Goal: Task Accomplishment & Management: Complete application form

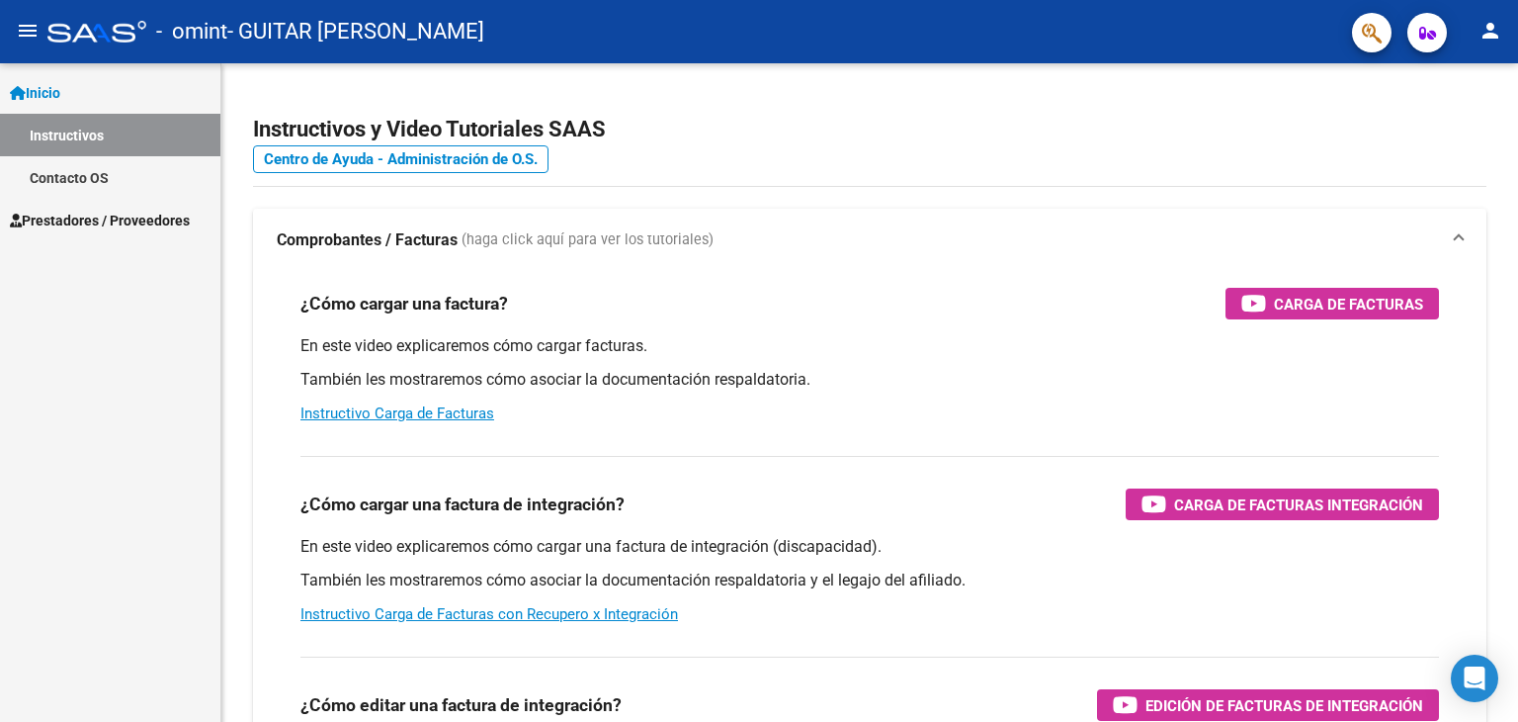
click at [116, 218] on span "Prestadores / Proveedores" at bounding box center [100, 221] width 180 height 22
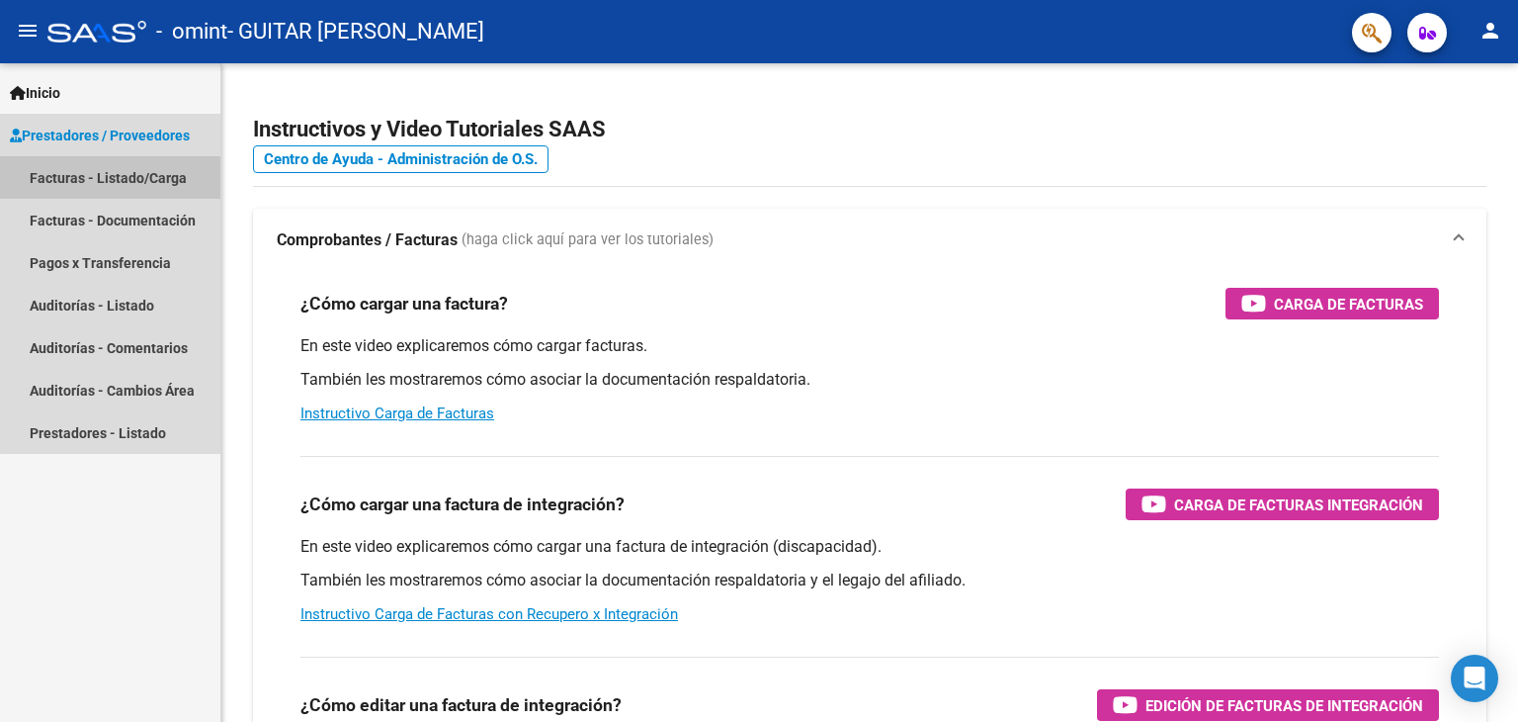
click at [149, 178] on link "Facturas - Listado/Carga" at bounding box center [110, 177] width 220 height 43
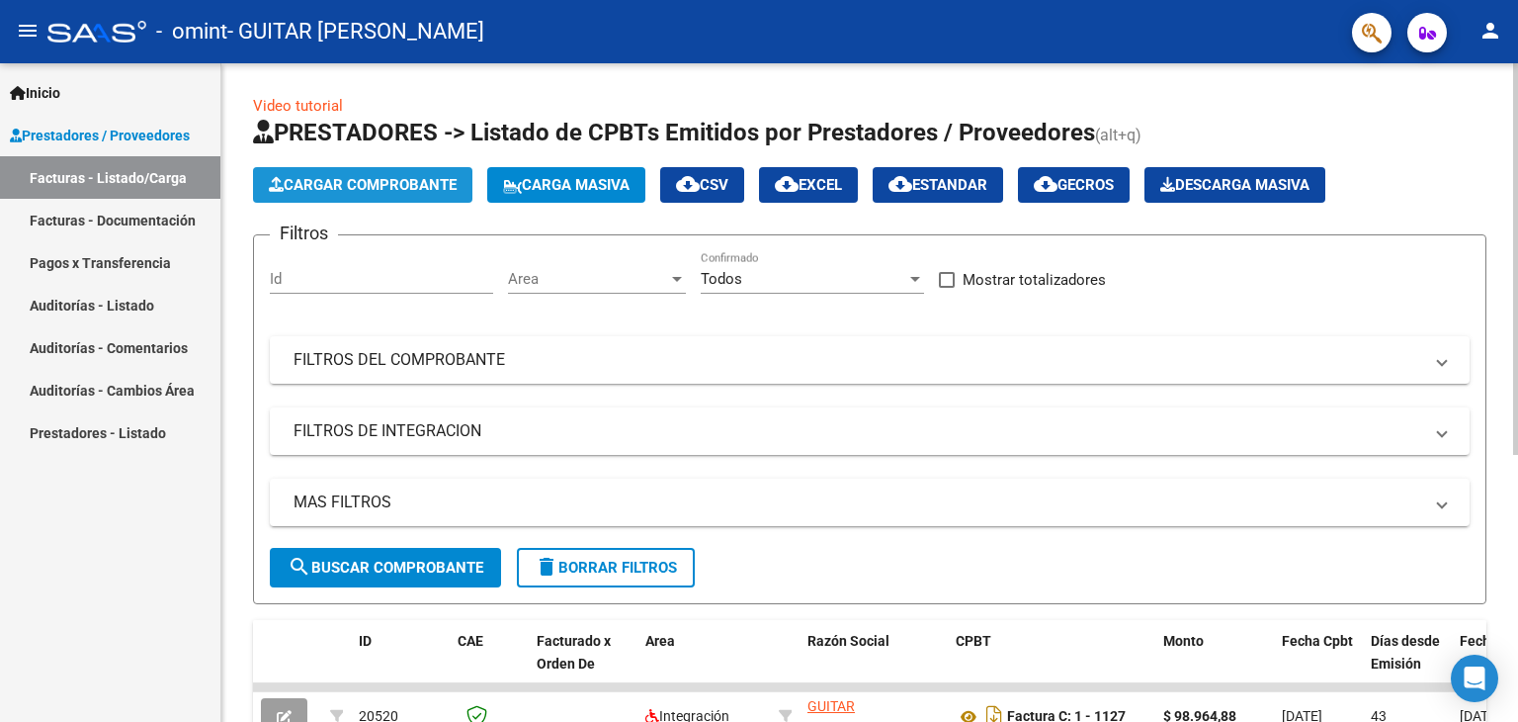
click at [435, 190] on span "Cargar Comprobante" at bounding box center [363, 185] width 188 height 18
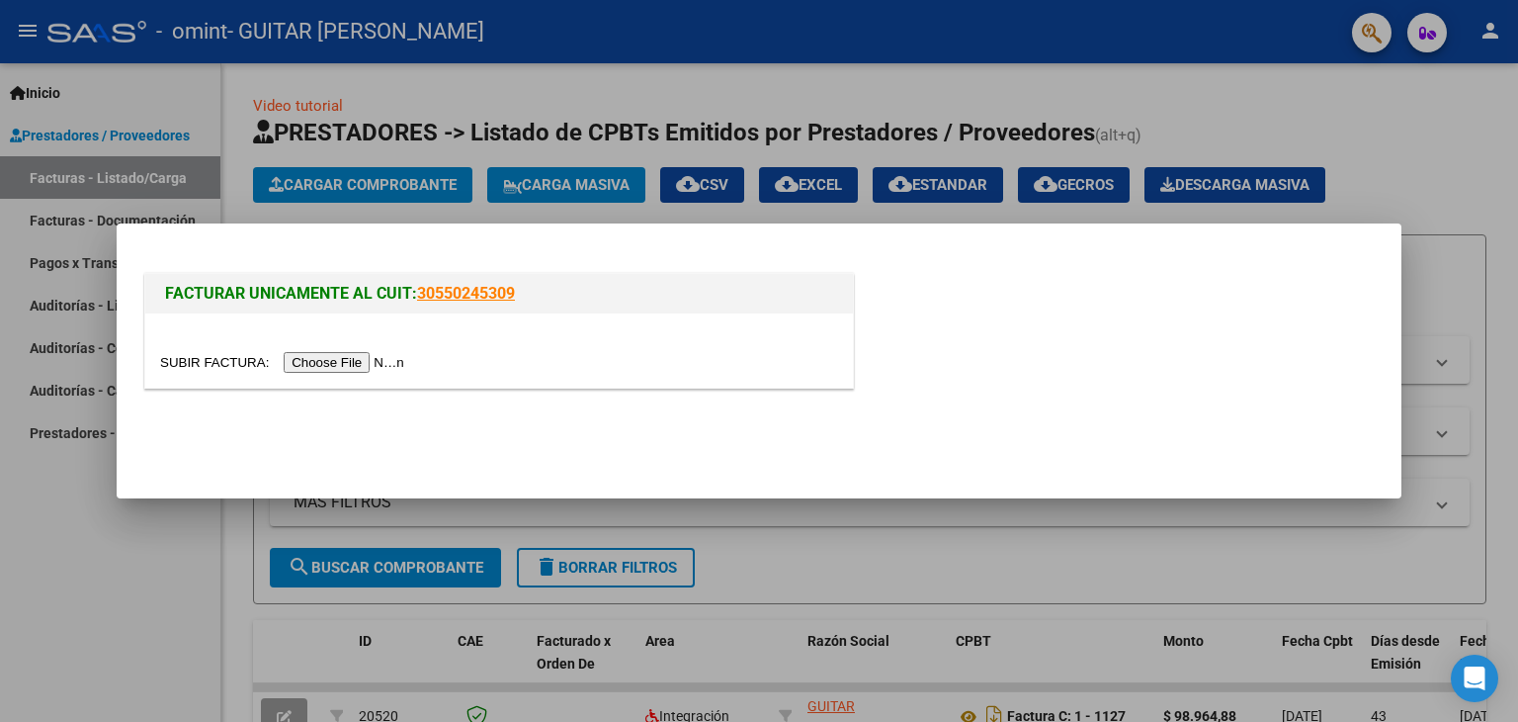
click at [326, 365] on input "file" at bounding box center [285, 362] width 250 height 21
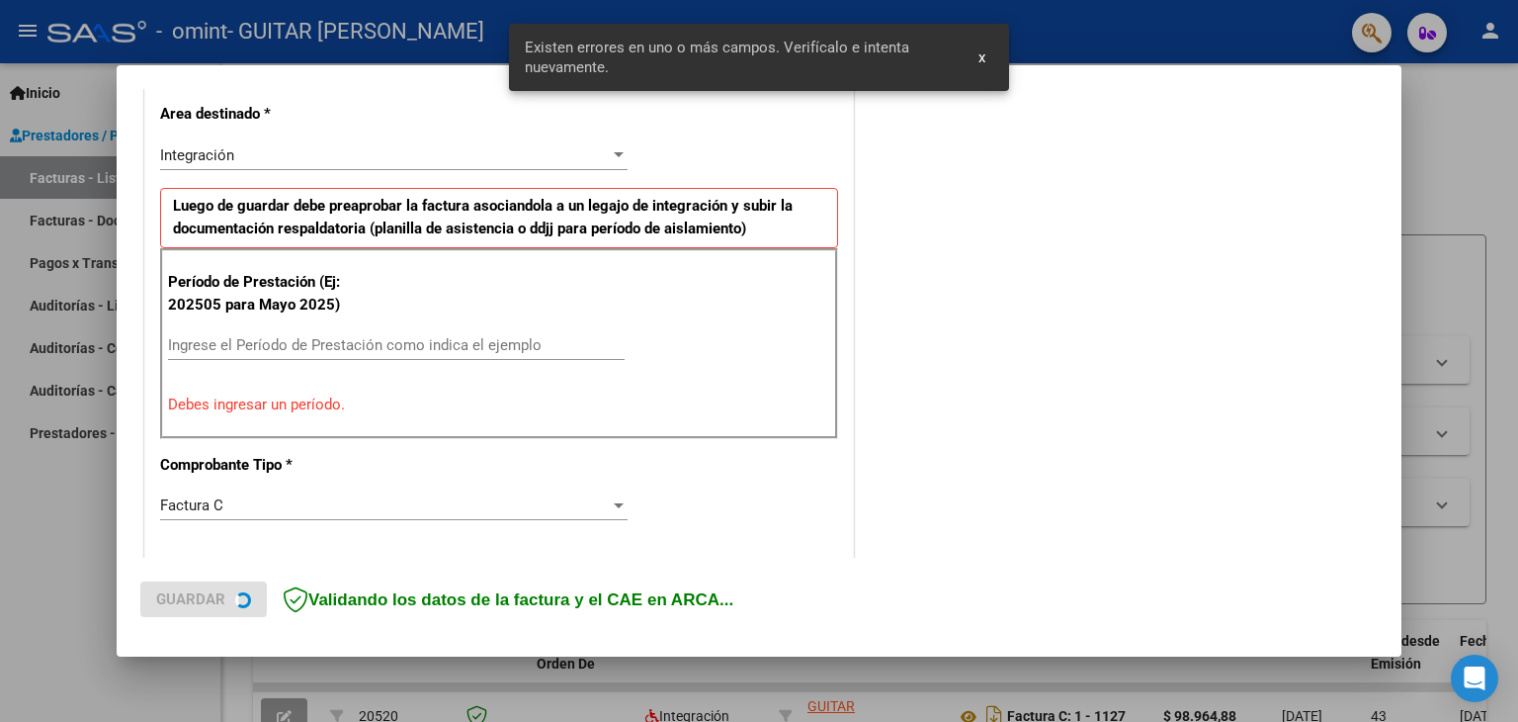
scroll to position [452, 0]
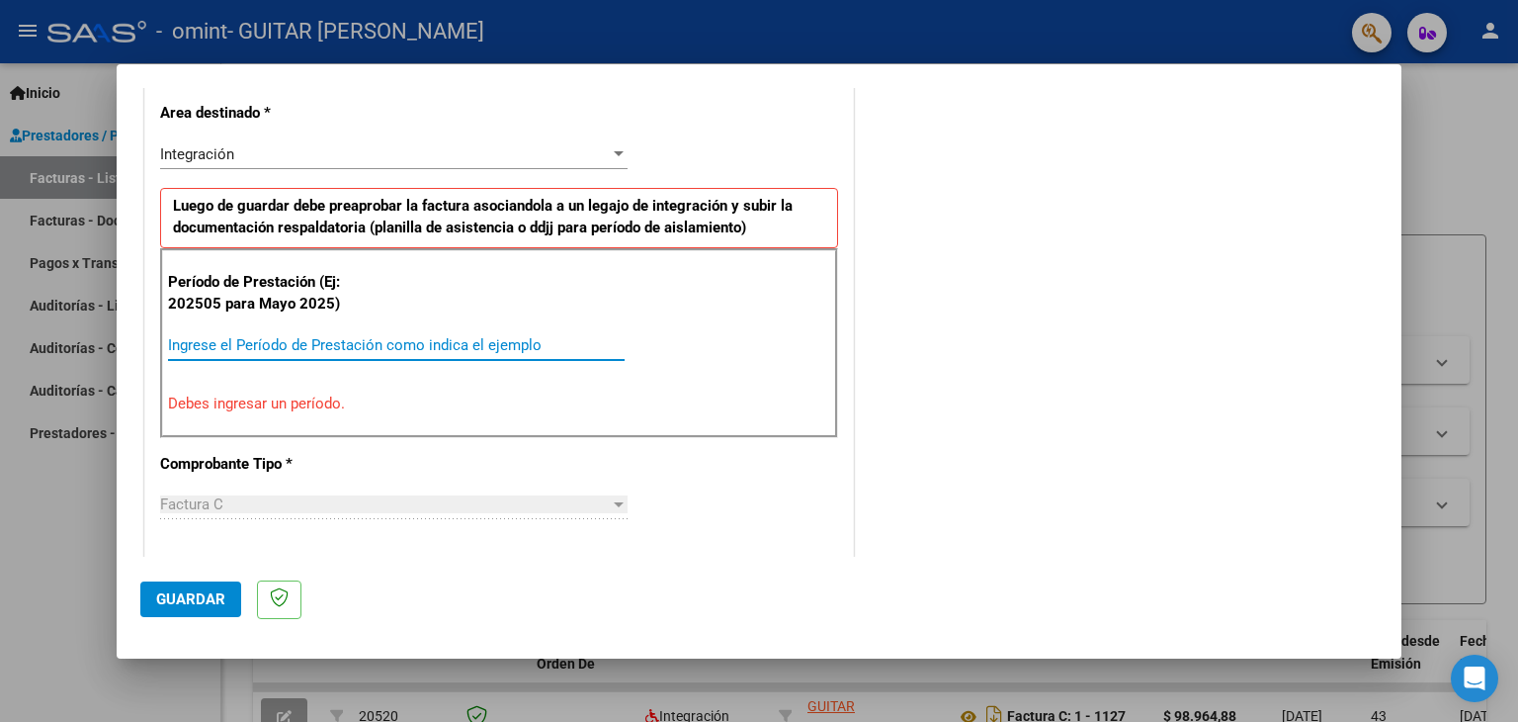
click at [238, 349] on input "Ingrese el Período de Prestación como indica el ejemplo" at bounding box center [396, 345] width 457 height 18
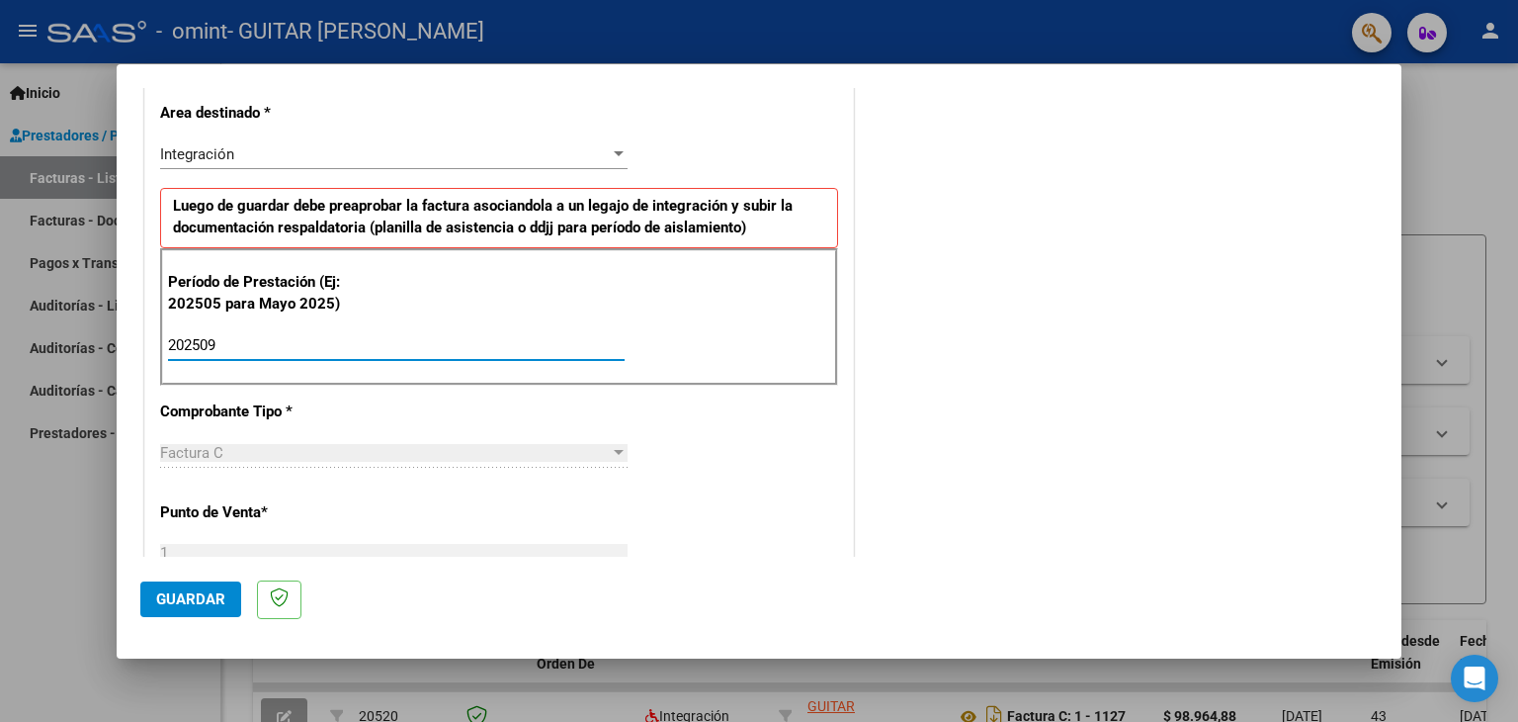
type input "202509"
click at [546, 448] on div "Factura C" at bounding box center [385, 453] width 450 height 18
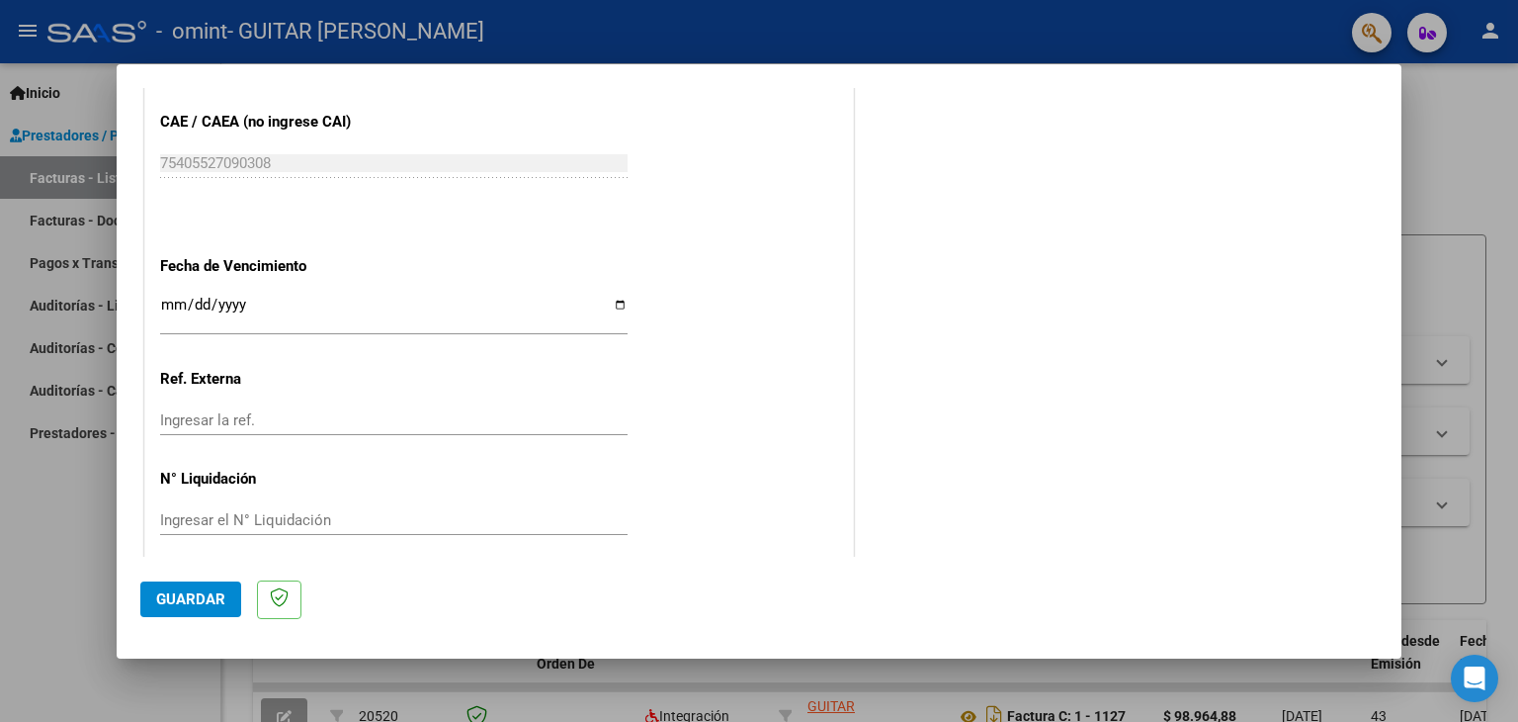
scroll to position [1251, 0]
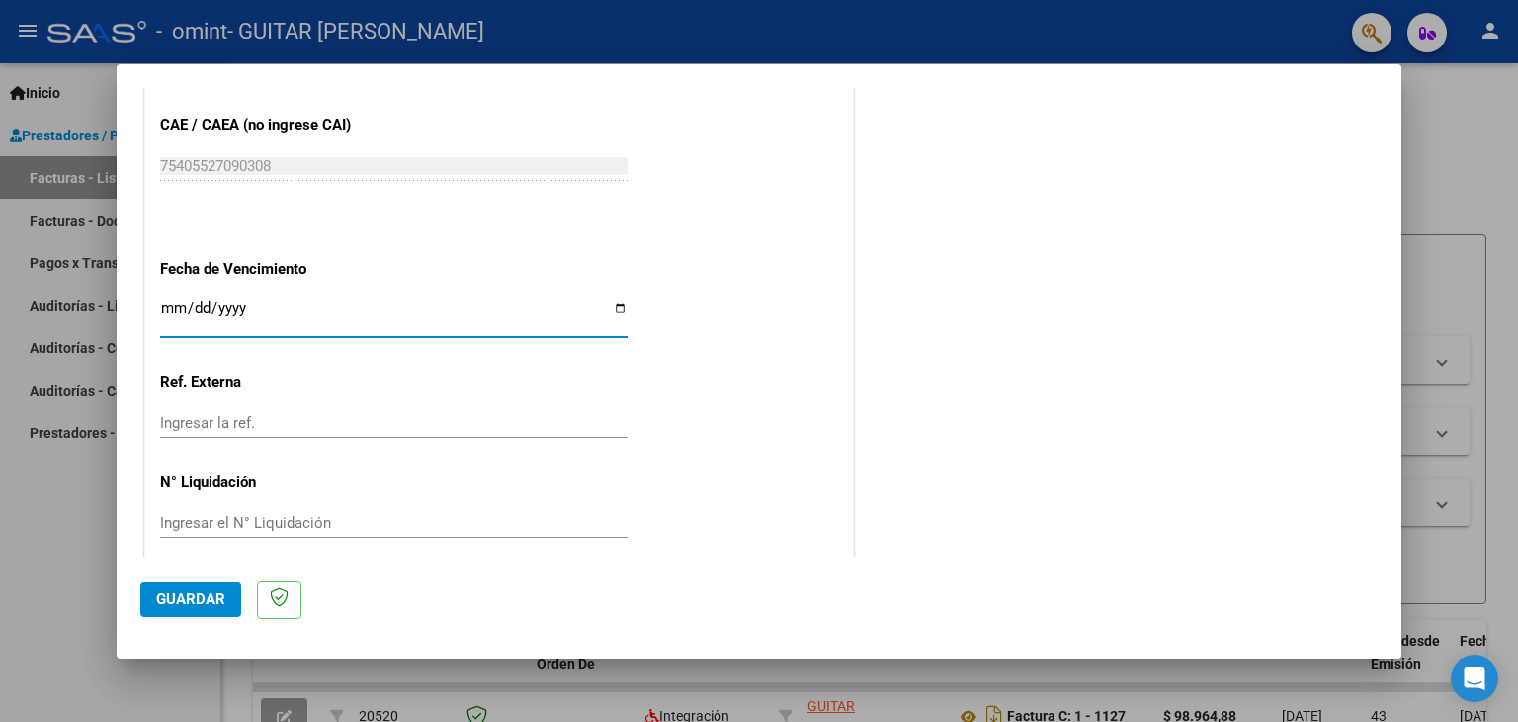
click at [616, 305] on input "Ingresar la fecha" at bounding box center [394, 316] width 468 height 32
type input "[DATE]"
click at [354, 424] on input "Ingresar la ref." at bounding box center [394, 423] width 468 height 18
click at [211, 597] on span "Guardar" at bounding box center [190, 599] width 69 height 18
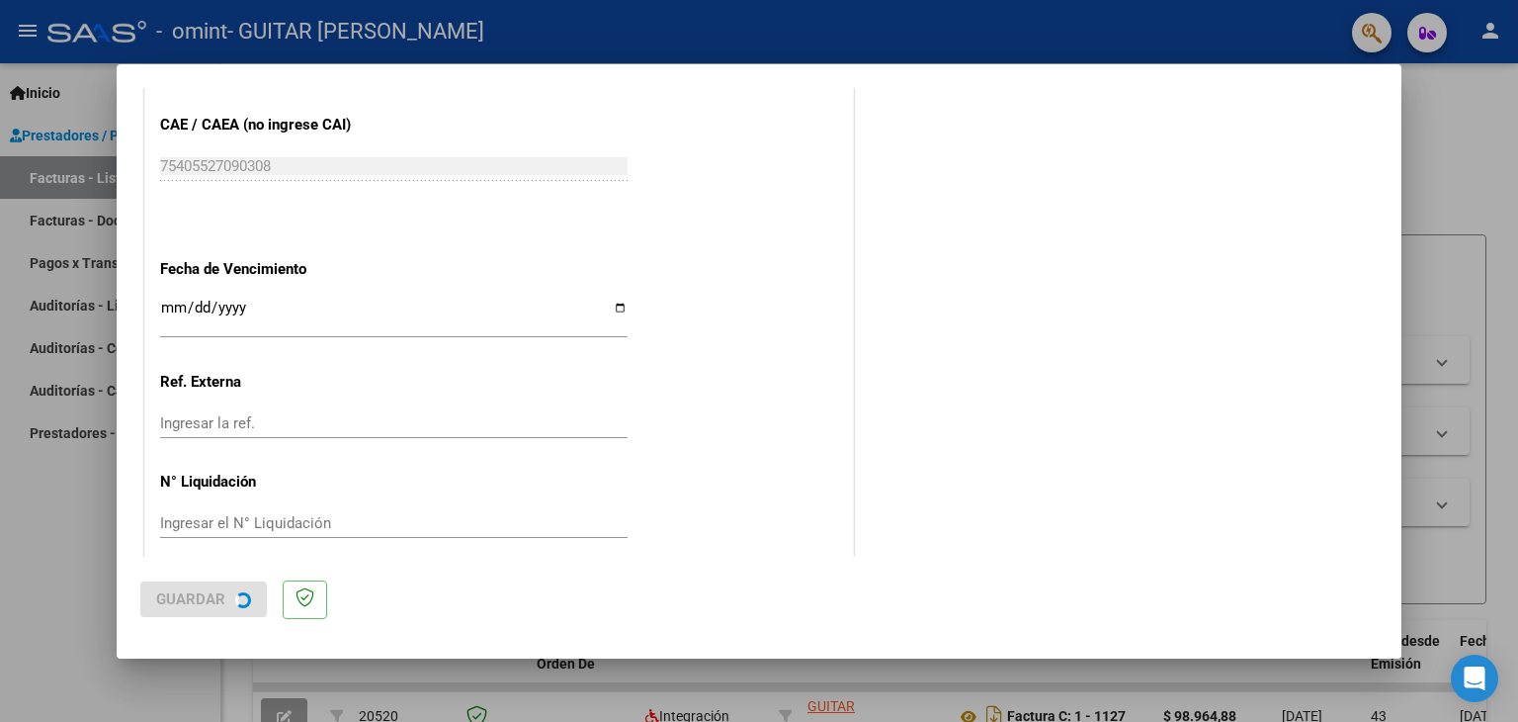
scroll to position [0, 0]
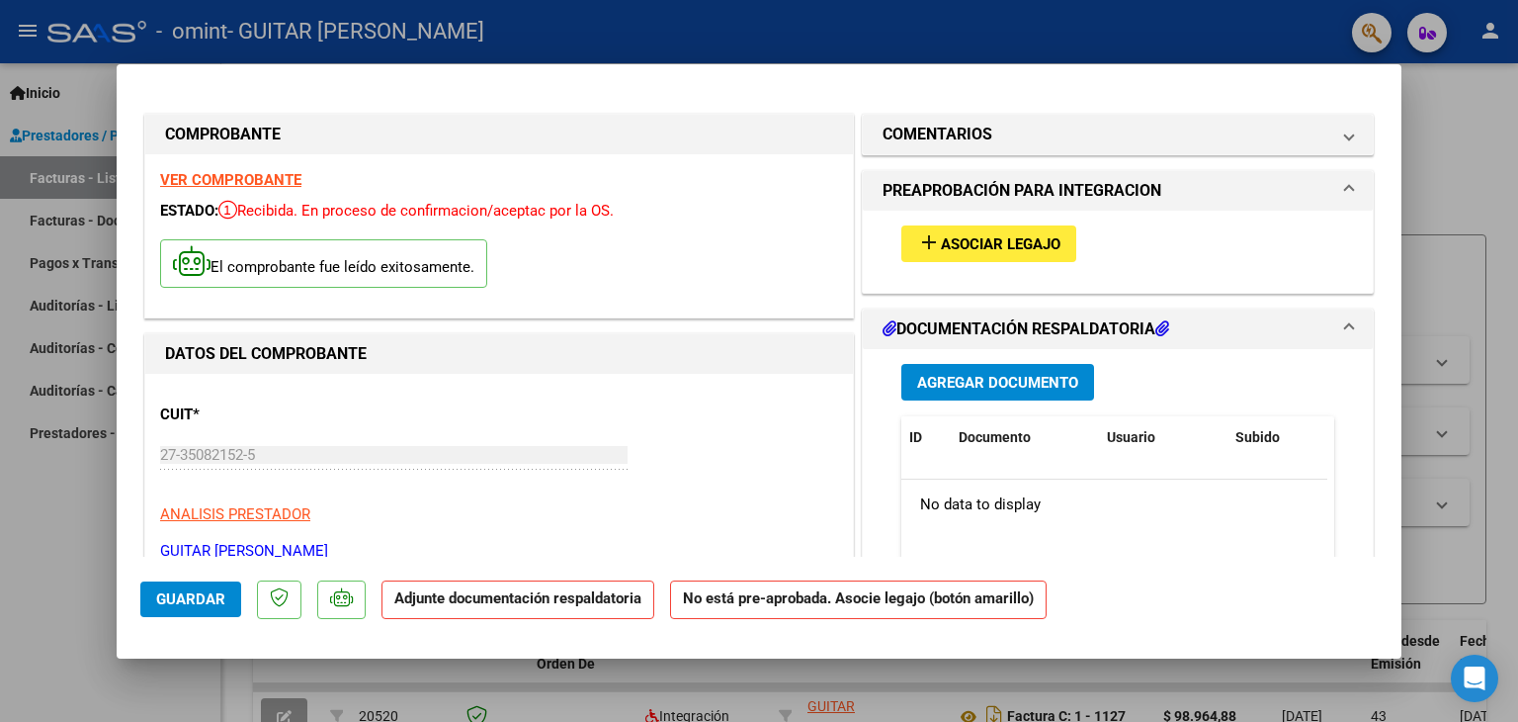
click at [1024, 254] on button "add Asociar Legajo" at bounding box center [988, 243] width 175 height 37
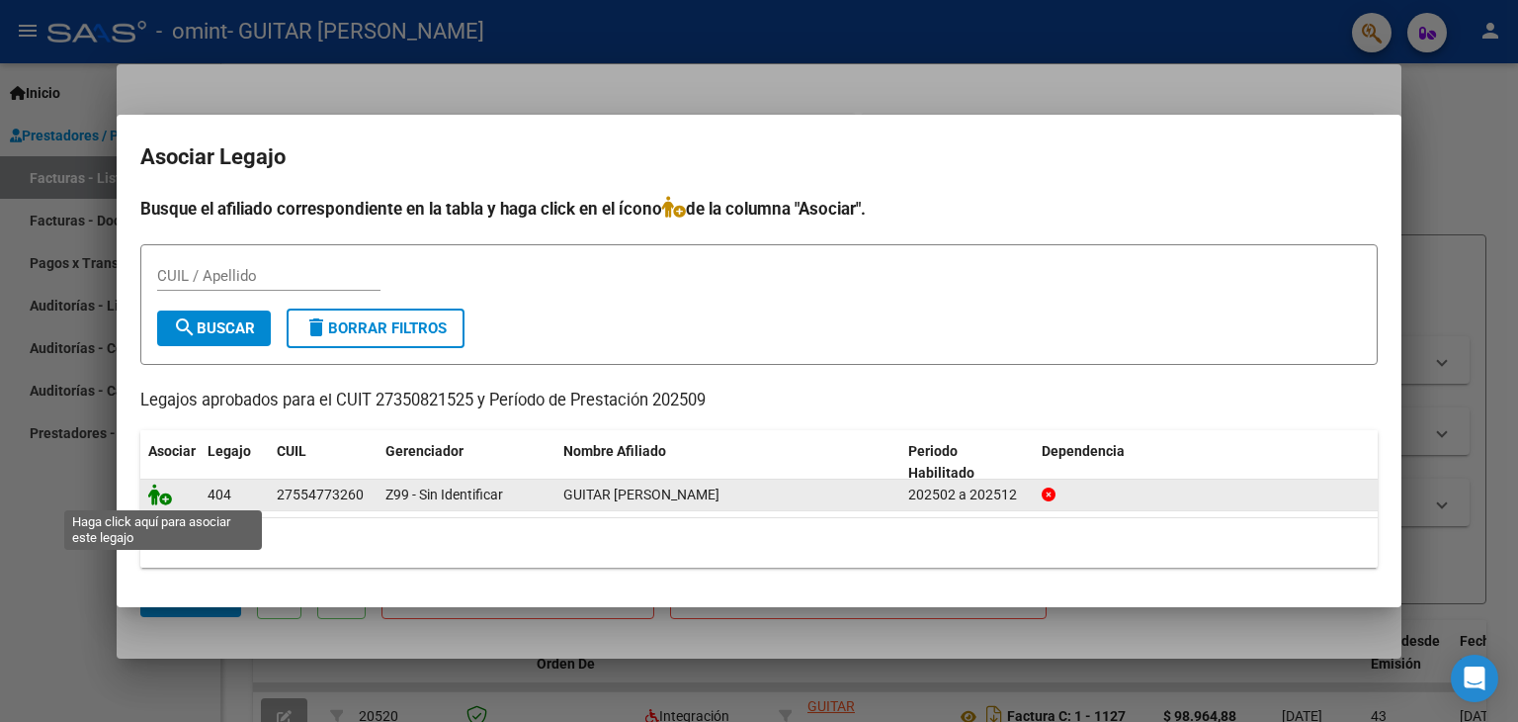
click at [160, 495] on icon at bounding box center [160, 494] width 24 height 22
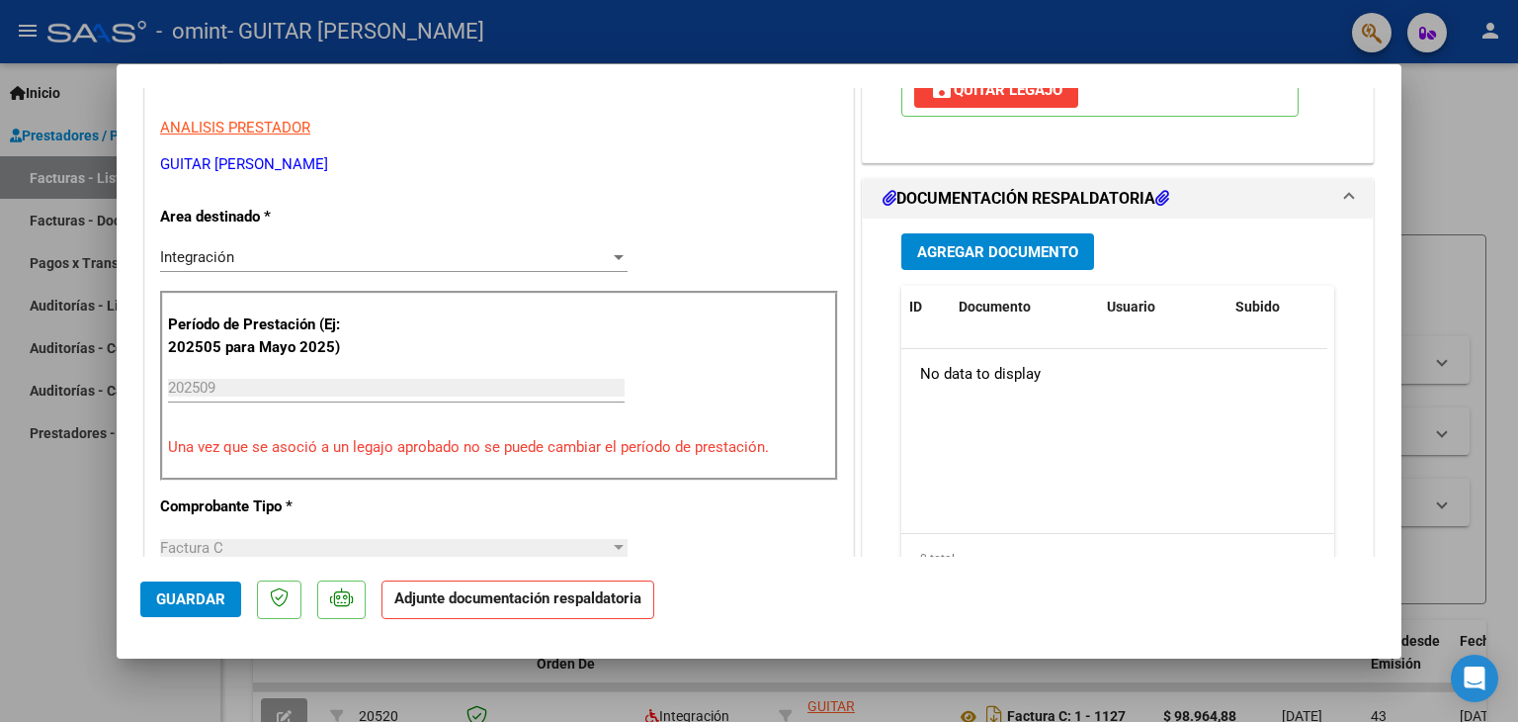
scroll to position [451, 0]
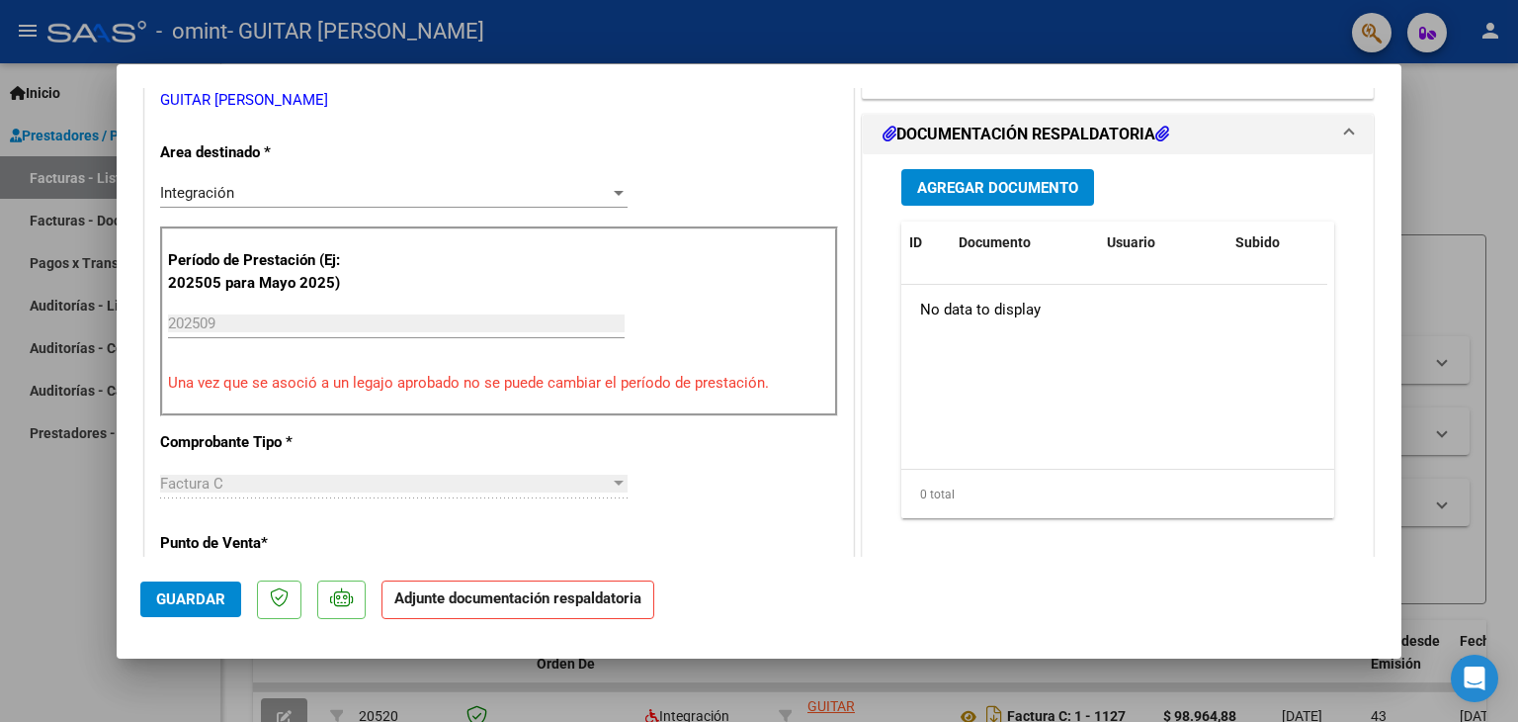
click at [987, 192] on span "Agregar Documento" at bounding box center [997, 188] width 161 height 18
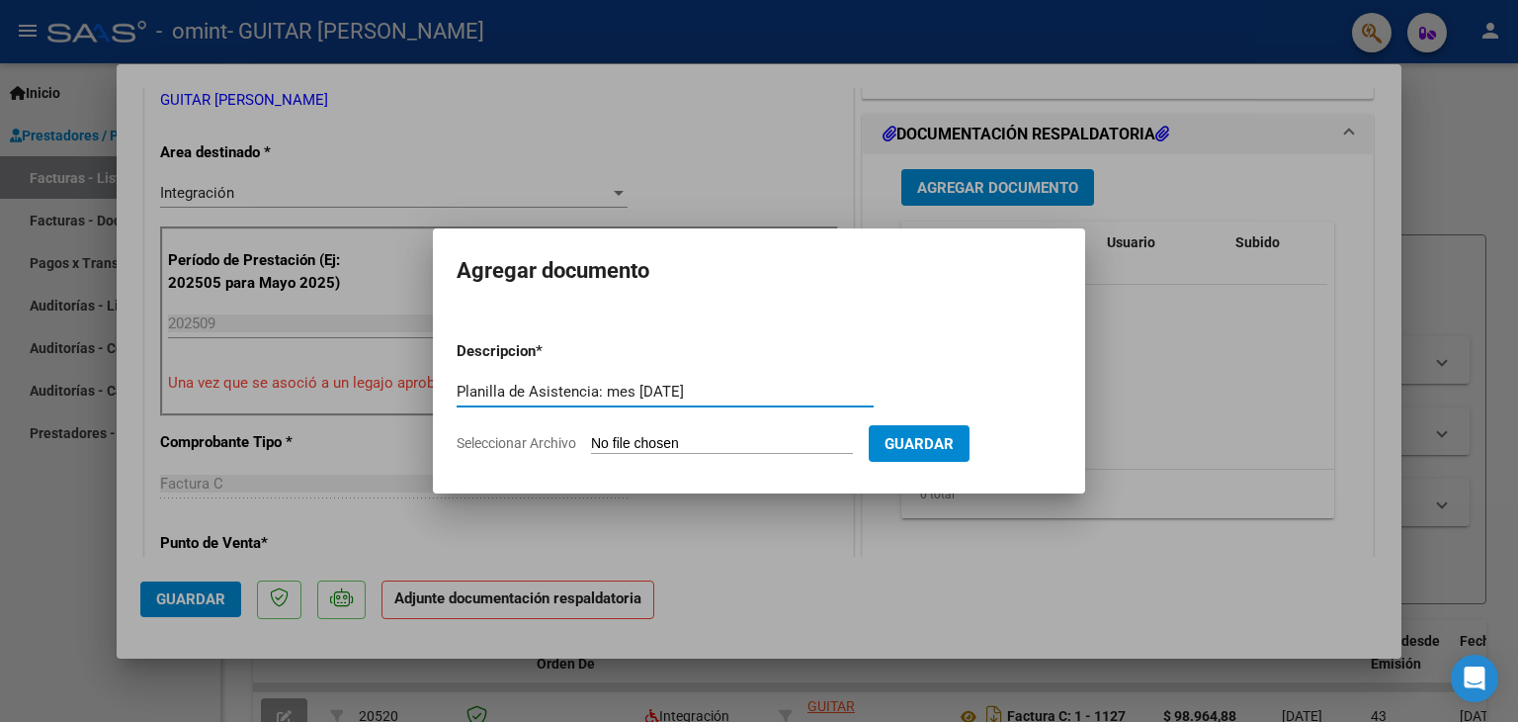
type input "Planilla de Asistencia: mes [DATE]"
click at [501, 441] on span "Seleccionar Archivo" at bounding box center [517, 443] width 120 height 16
click at [591, 441] on input "Seleccionar Archivo" at bounding box center [722, 444] width 262 height 19
type input "C:\fakepath\Asistencia Guitar [PERSON_NAME] septiembre .pdf"
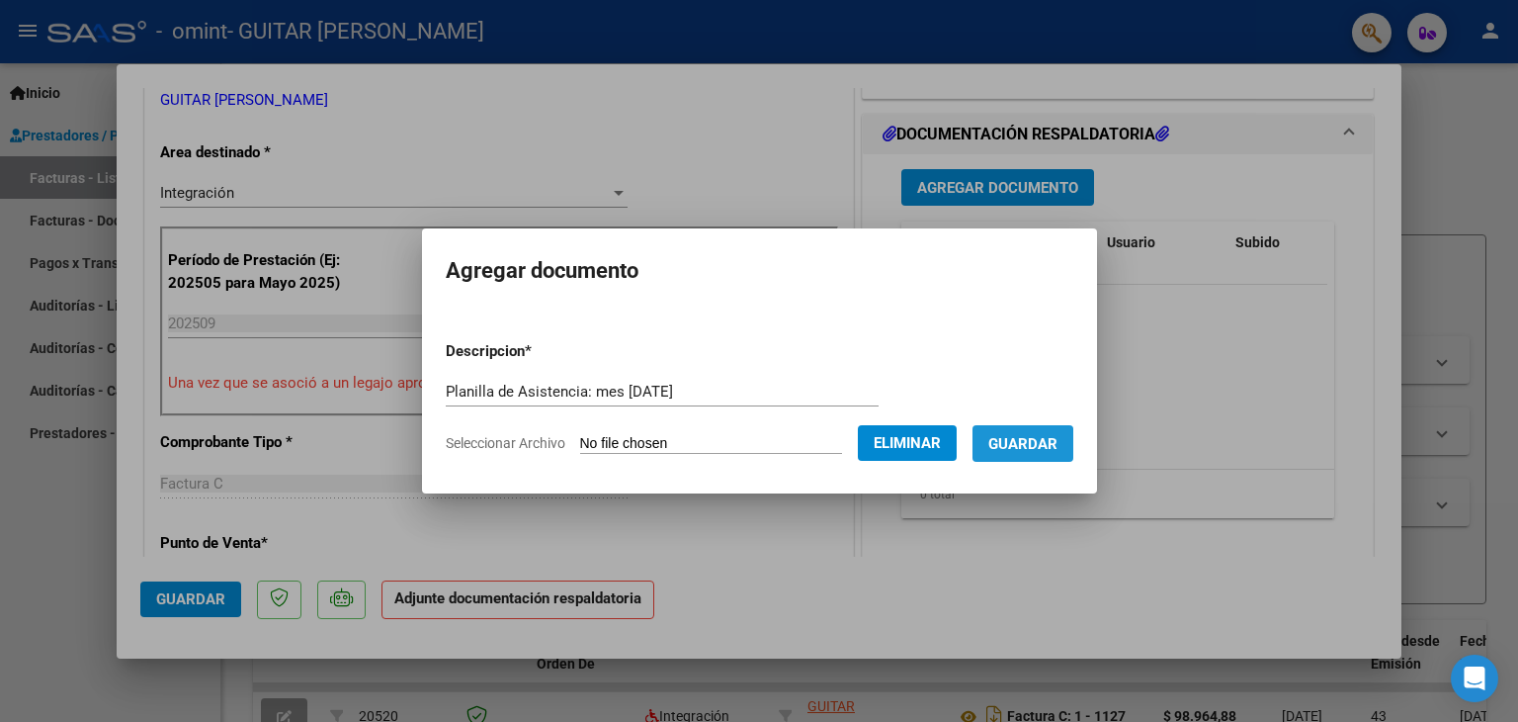
click at [1037, 451] on span "Guardar" at bounding box center [1022, 444] width 69 height 18
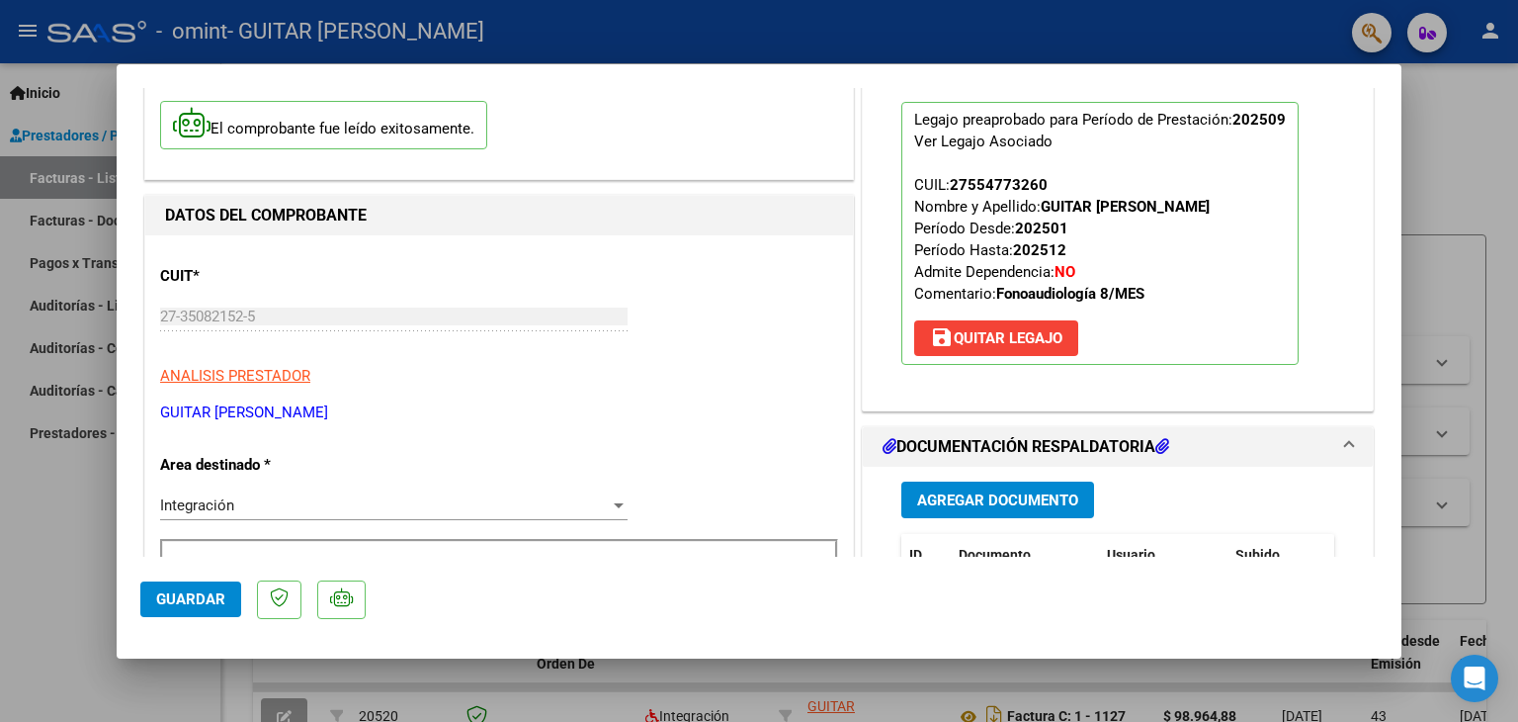
scroll to position [106, 0]
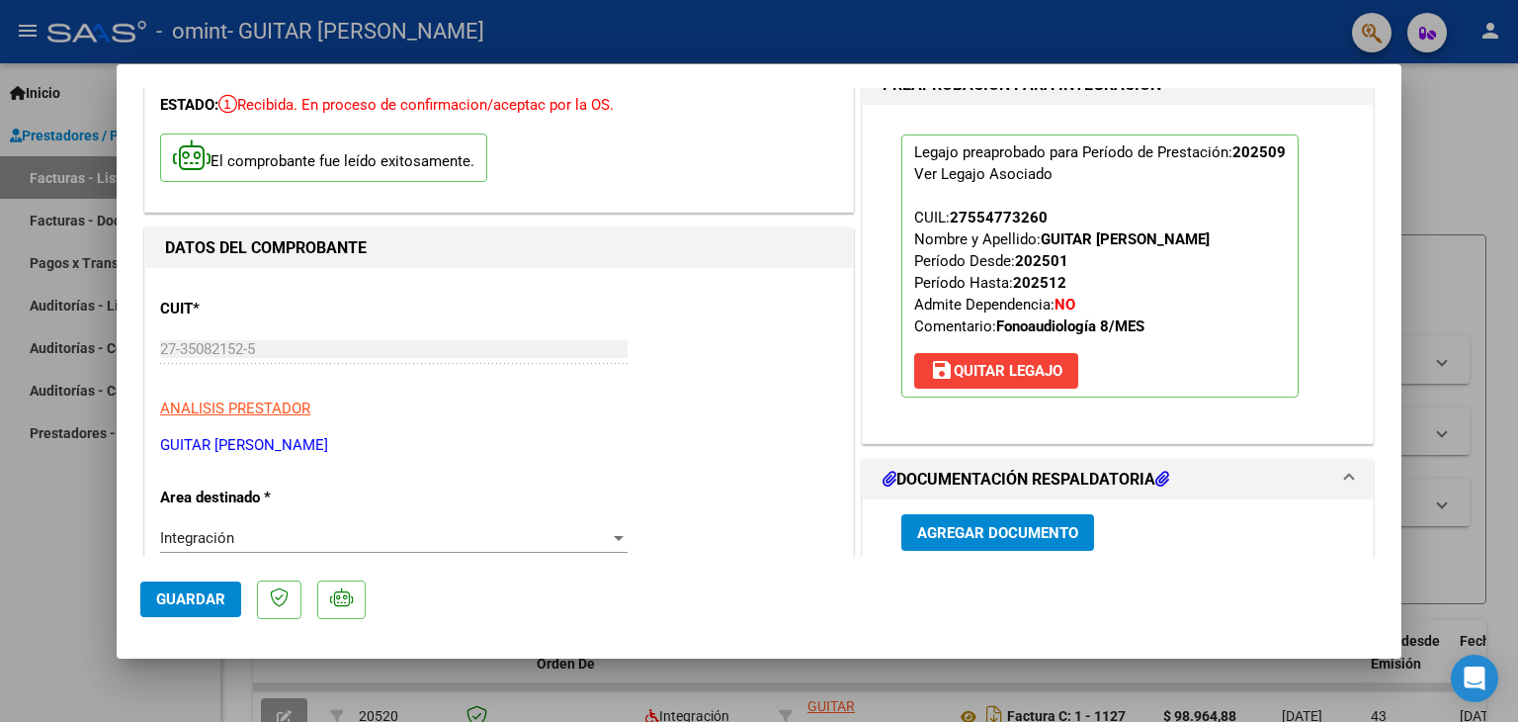
click at [207, 595] on span "Guardar" at bounding box center [190, 599] width 69 height 18
click at [59, 537] on div at bounding box center [759, 361] width 1518 height 722
type input "$ 0,00"
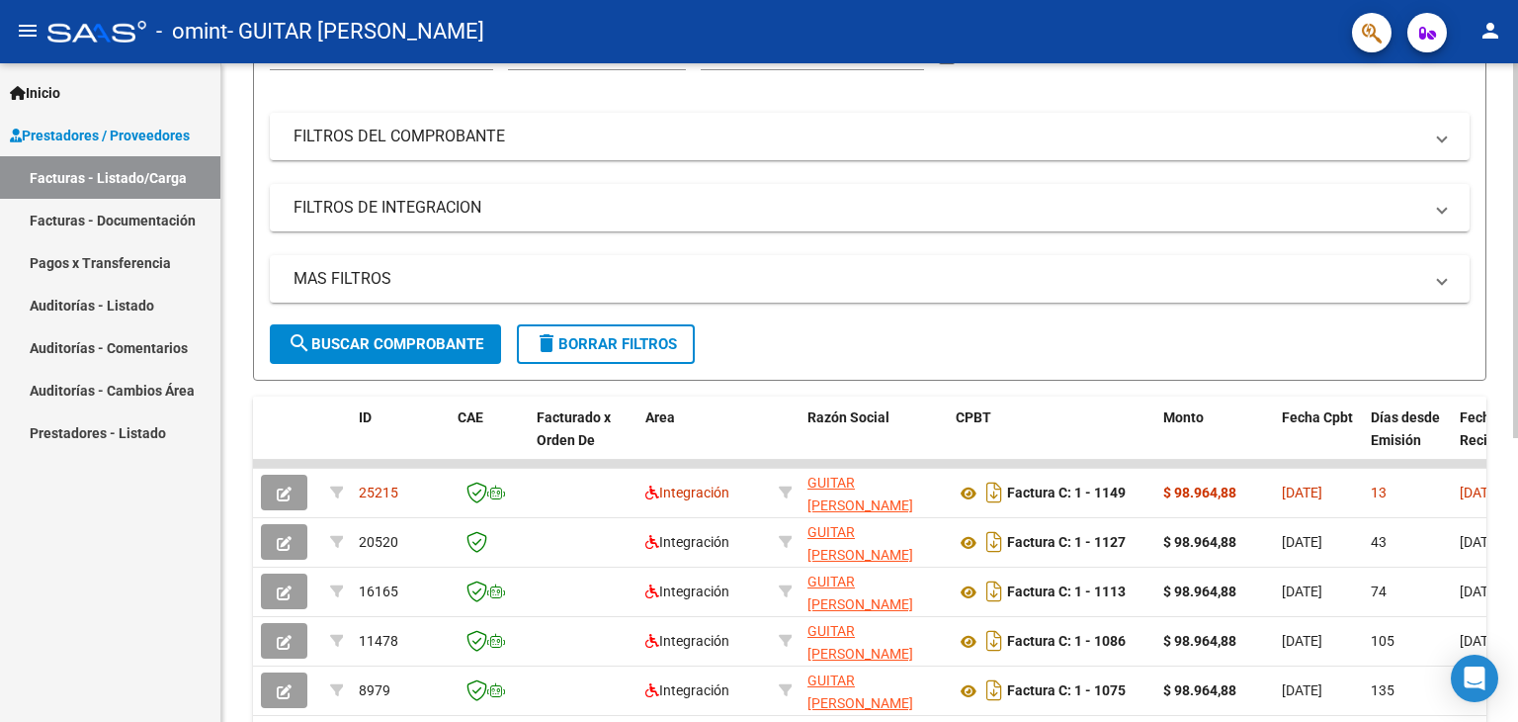
scroll to position [240, 0]
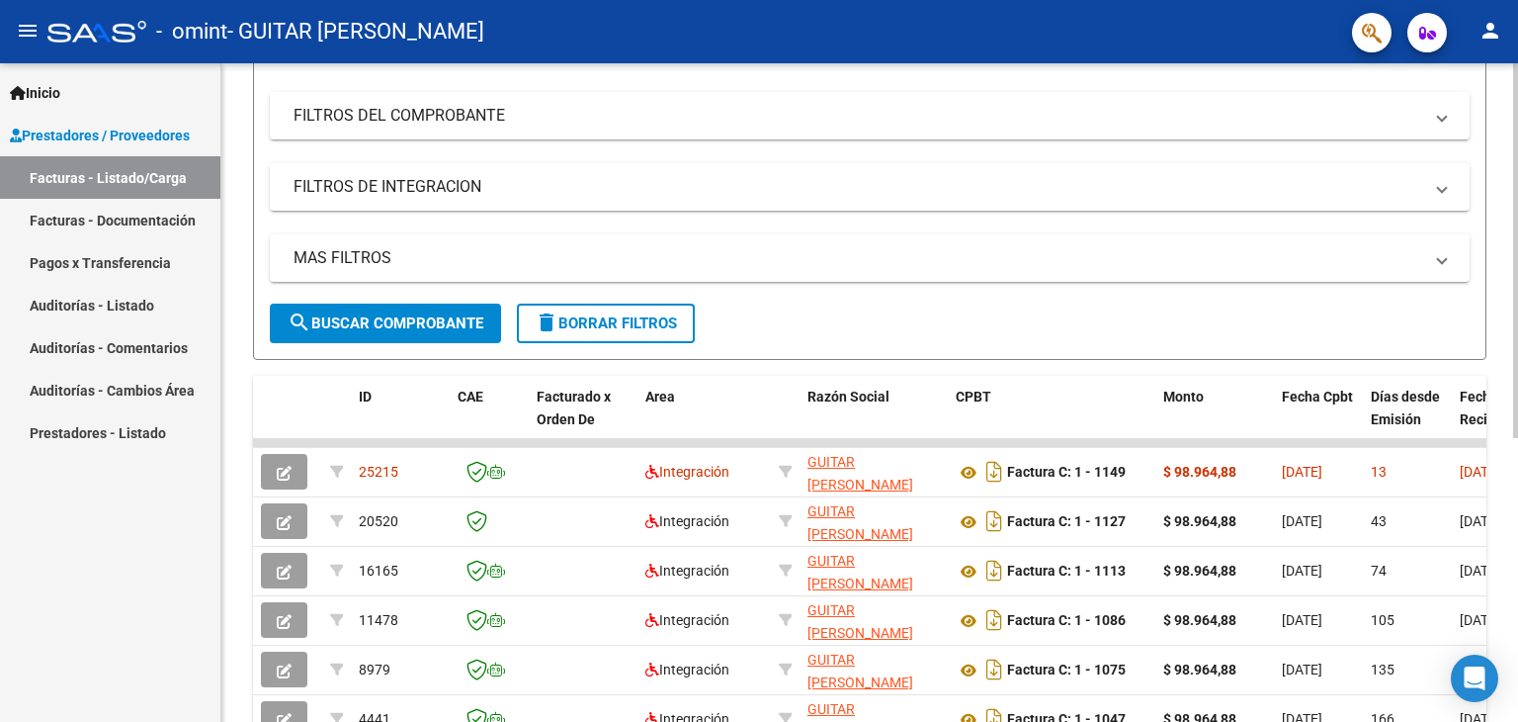
click at [1517, 374] on div at bounding box center [1515, 393] width 5 height 375
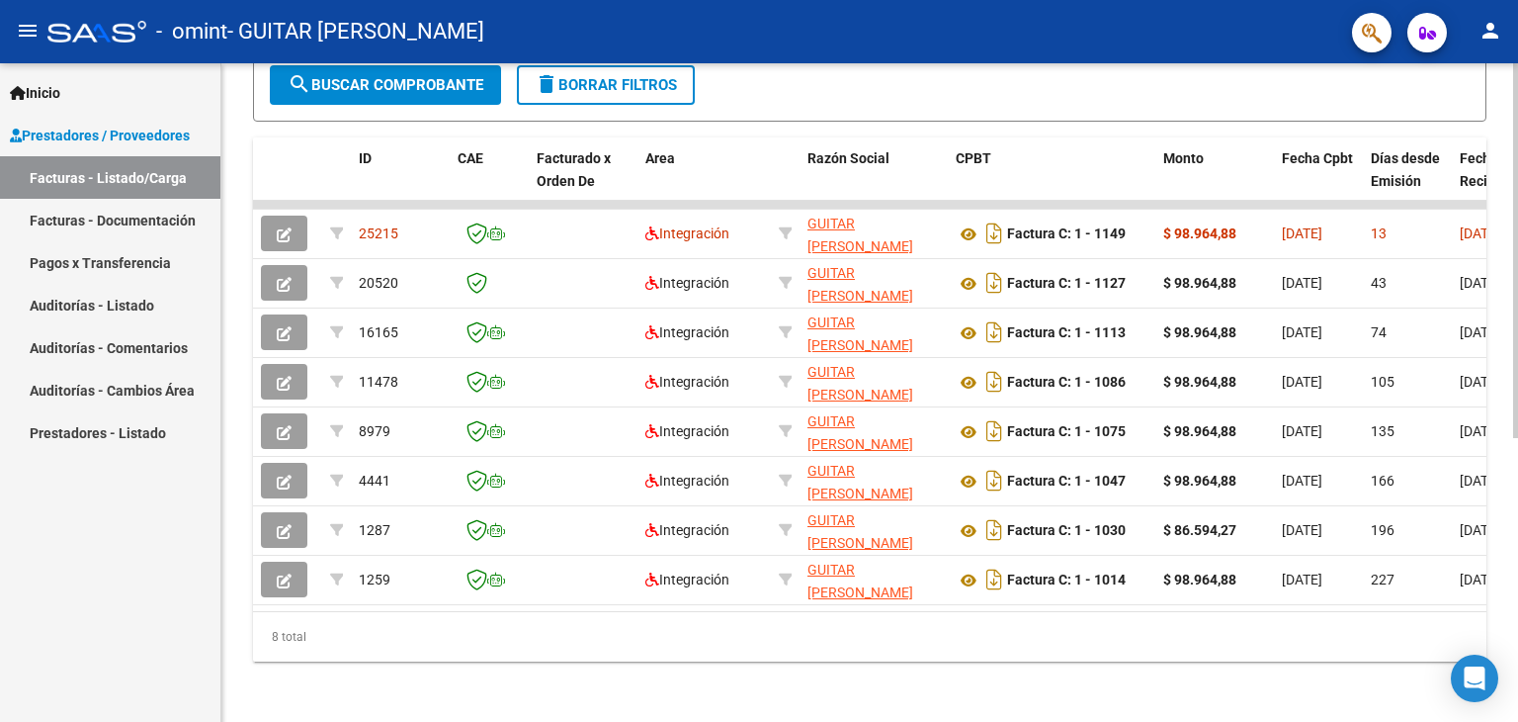
scroll to position [498, 0]
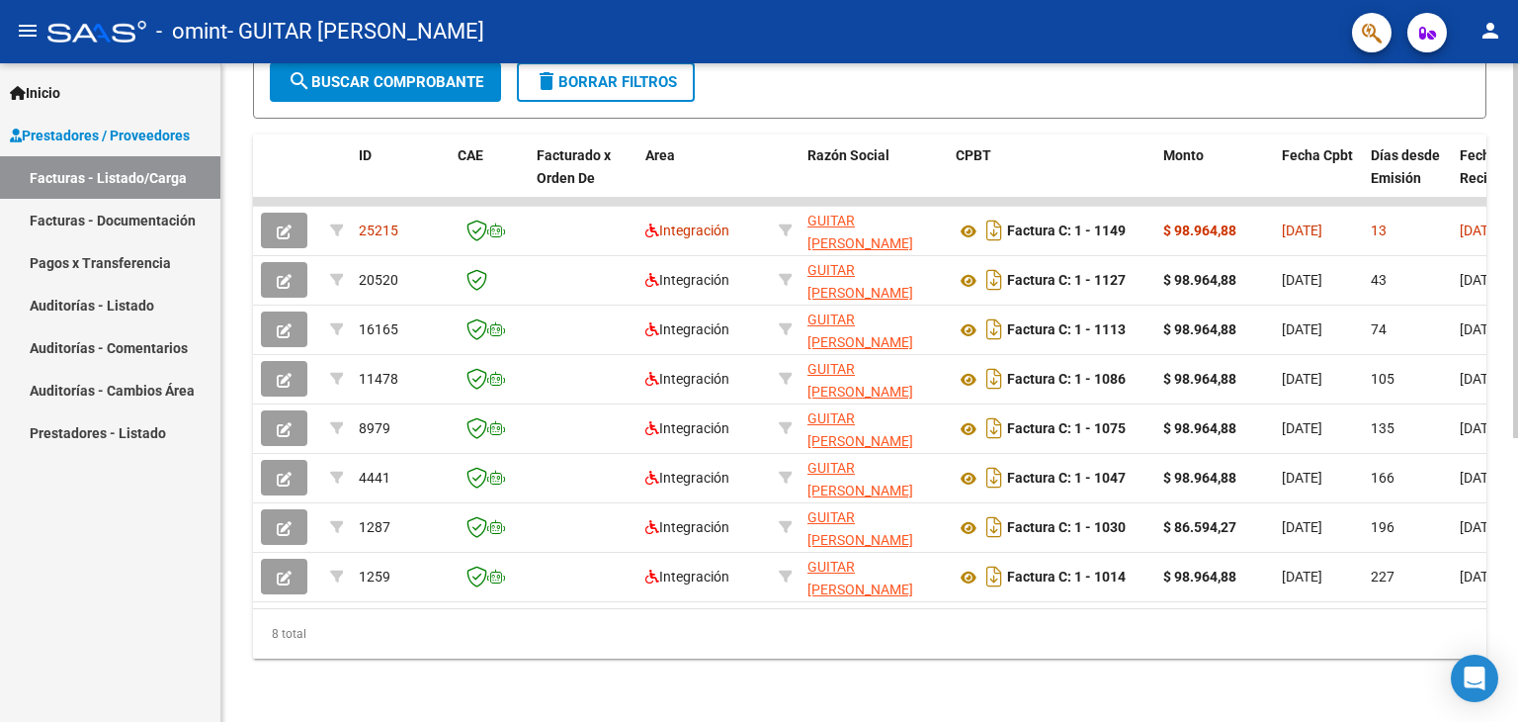
click at [1517, 404] on div at bounding box center [1515, 534] width 5 height 375
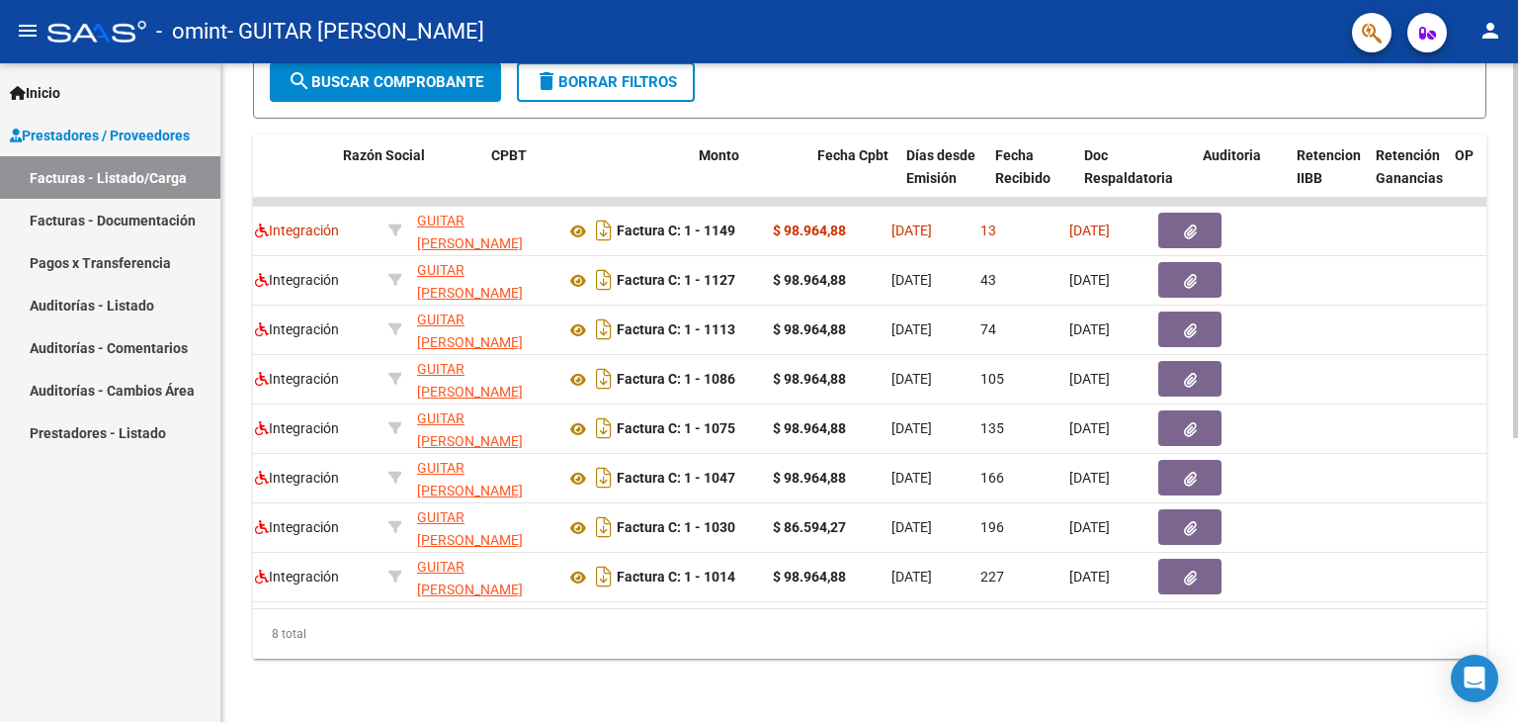
scroll to position [0, 465]
